Goal: Information Seeking & Learning: Learn about a topic

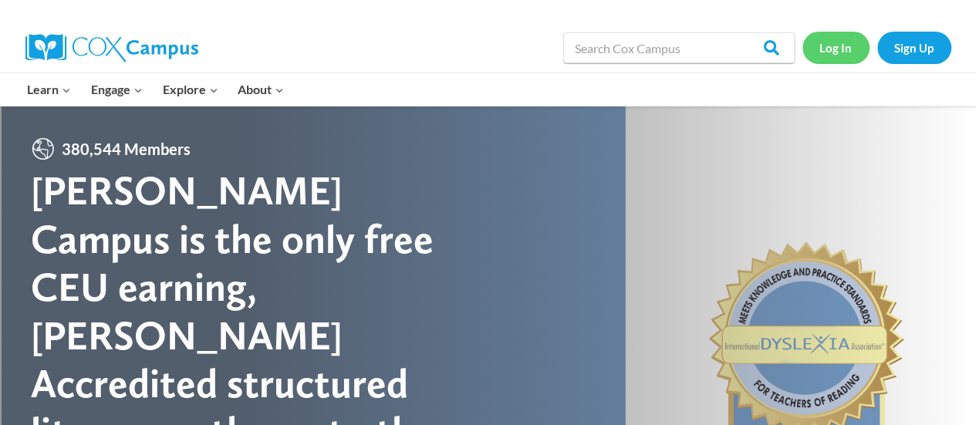
click at [832, 55] on link "Log In" at bounding box center [836, 48] width 67 height 32
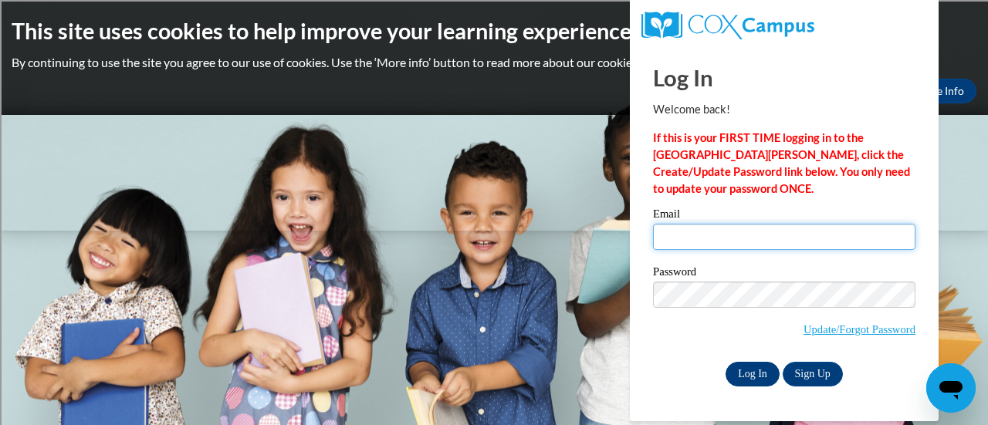
type input "donocol@sdmfschools.org"
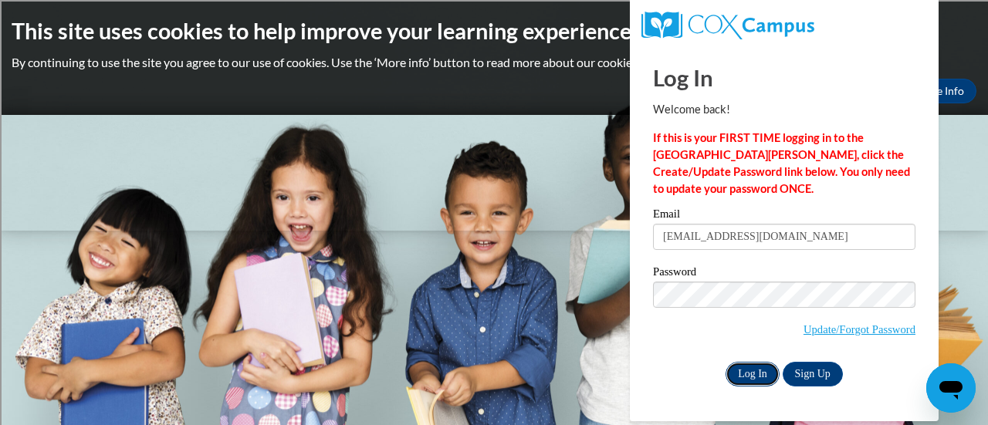
click at [743, 381] on input "Log In" at bounding box center [753, 374] width 54 height 25
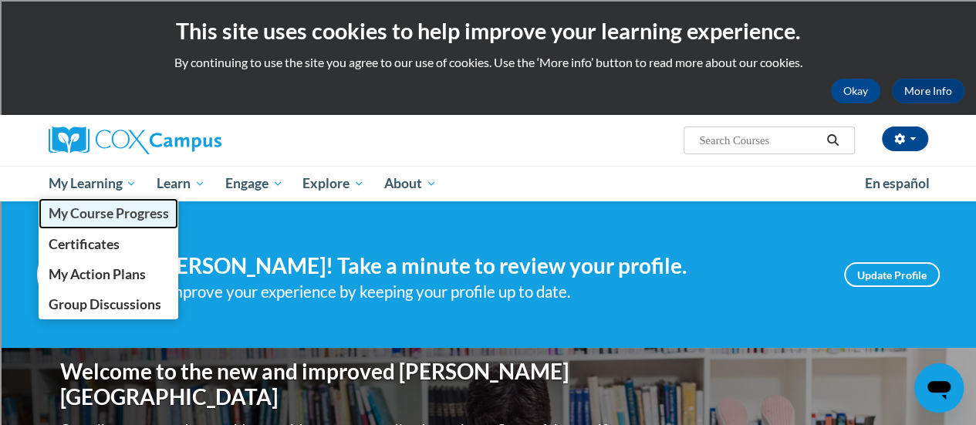
click at [97, 211] on span "My Course Progress" at bounding box center [108, 213] width 120 height 16
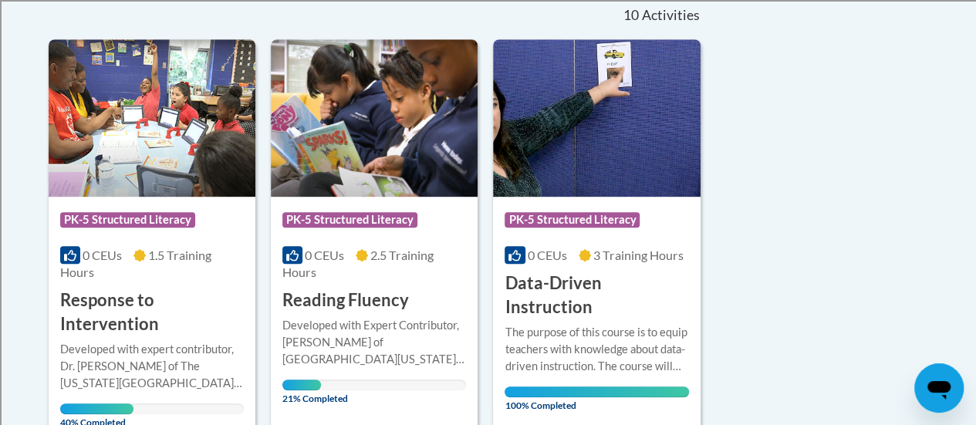
scroll to position [391, 0]
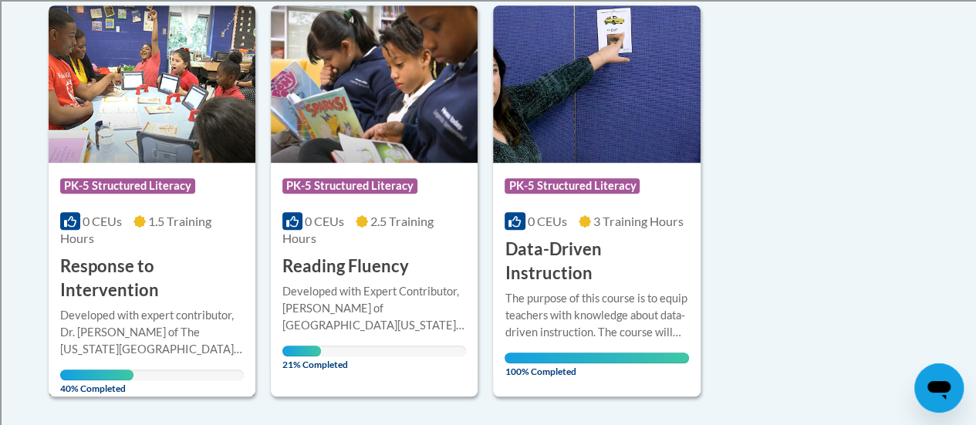
click at [109, 280] on h3 "Response to Intervention" at bounding box center [152, 279] width 184 height 48
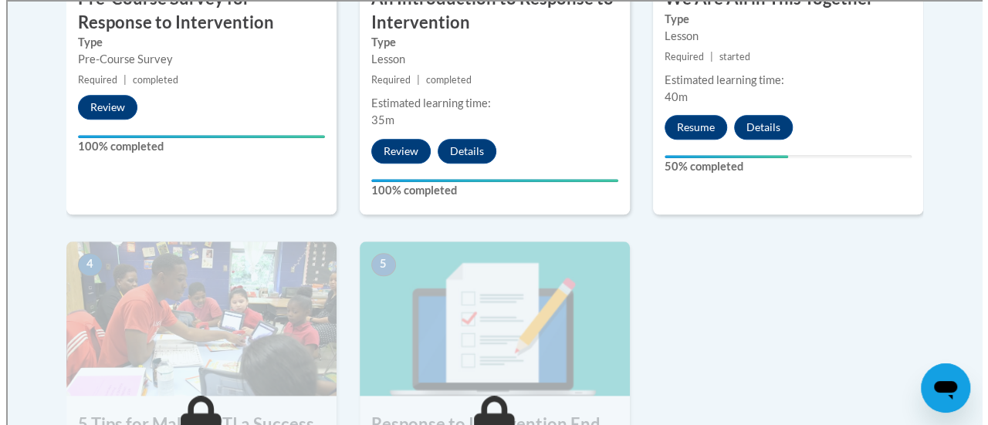
scroll to position [699, 0]
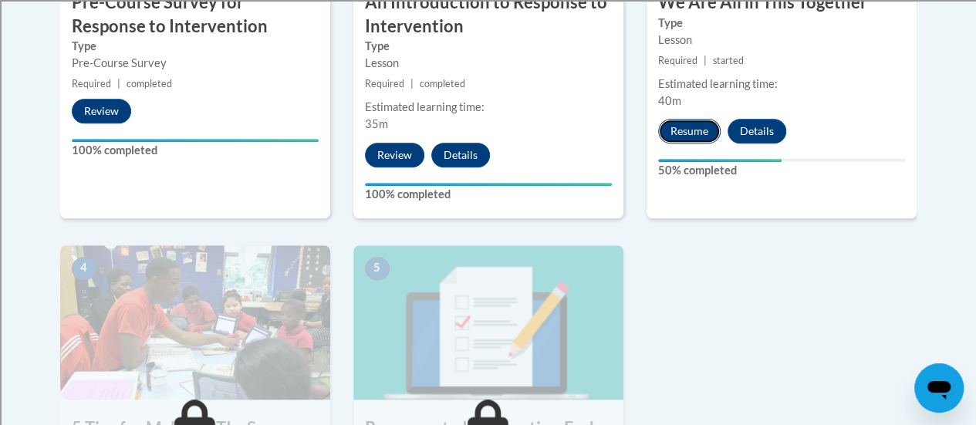
click at [704, 130] on button "Resume" at bounding box center [689, 131] width 63 height 25
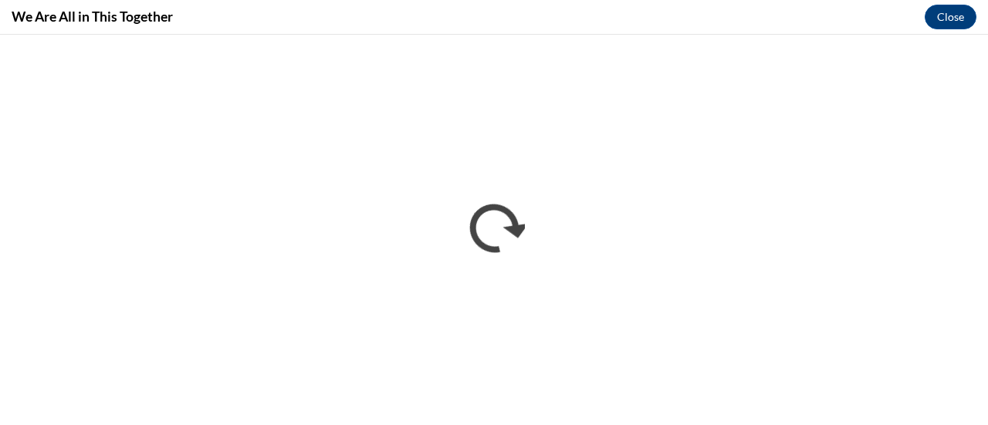
scroll to position [0, 0]
click at [942, 15] on button "Close" at bounding box center [951, 17] width 52 height 25
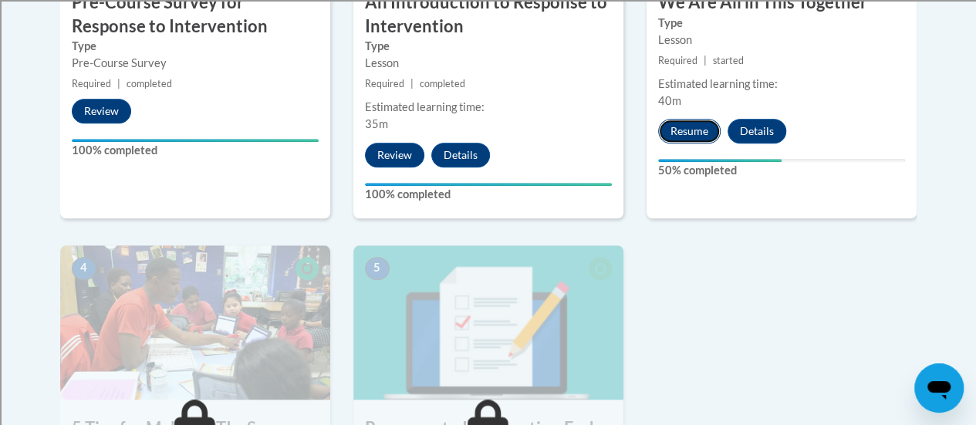
click at [688, 121] on button "Resume" at bounding box center [689, 131] width 63 height 25
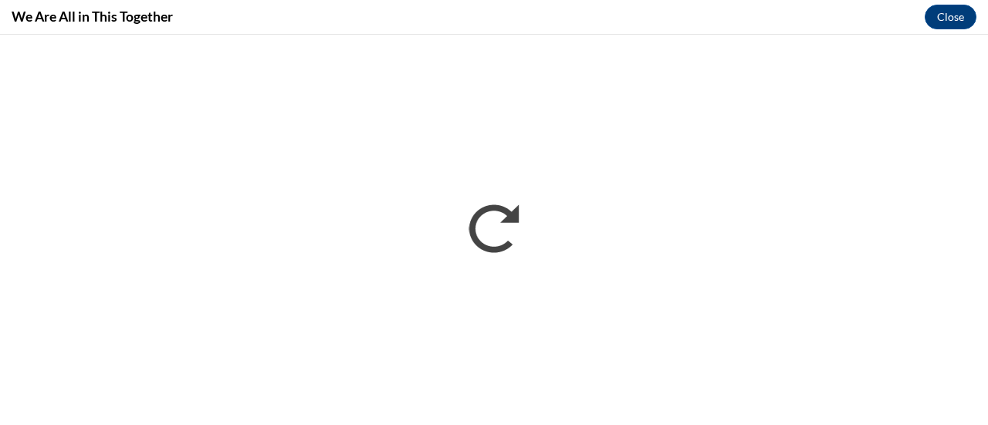
click at [644, 12] on div "We Are All in This Together Close" at bounding box center [494, 17] width 988 height 35
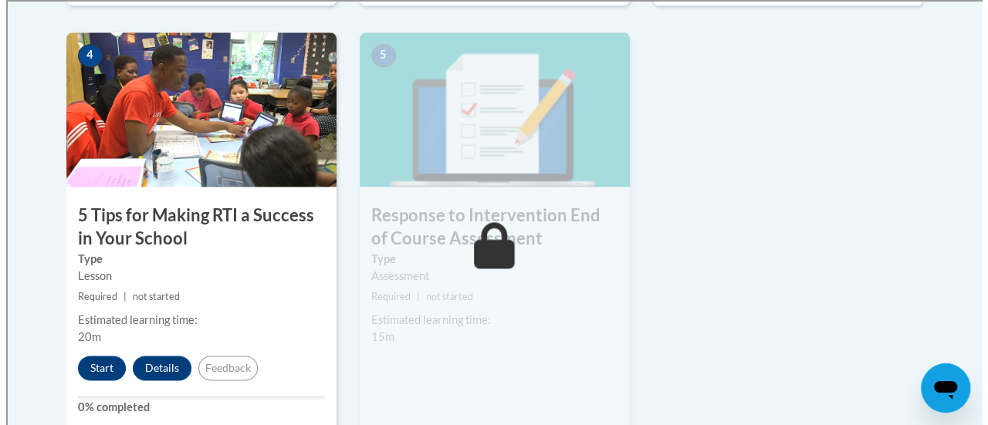
scroll to position [915, 0]
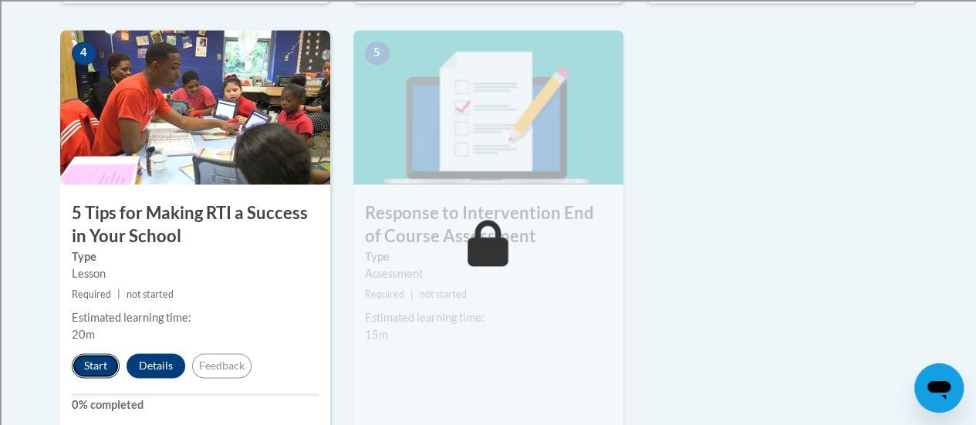
click at [97, 369] on button "Start" at bounding box center [96, 366] width 48 height 25
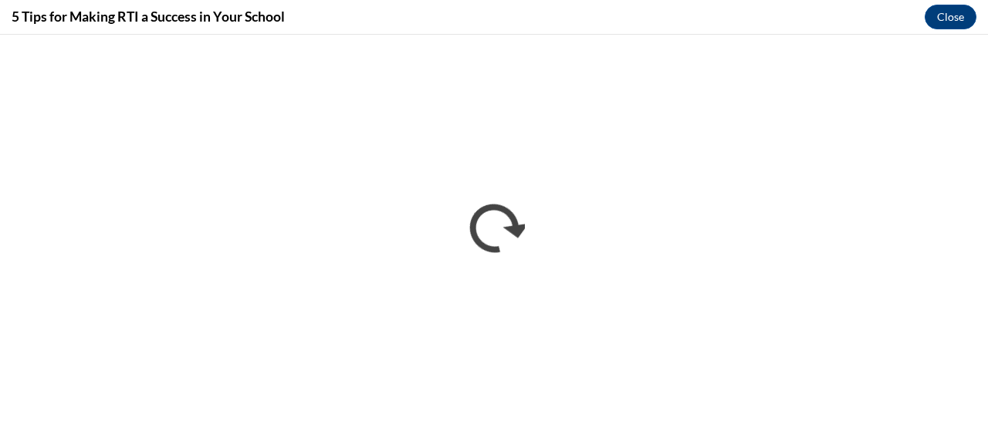
scroll to position [0, 0]
drag, startPoint x: 97, startPoint y: 369, endPoint x: 695, endPoint y: 29, distance: 687.2
click at [695, 29] on div "5 Tips for Making RTI a Success in Your School Close" at bounding box center [494, 17] width 988 height 35
